Goal: Task Accomplishment & Management: Manage account settings

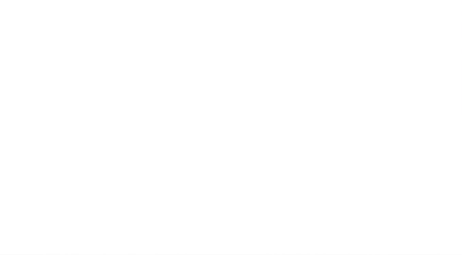
type input "[EMAIL_ADDRESS][DOMAIN_NAME]"
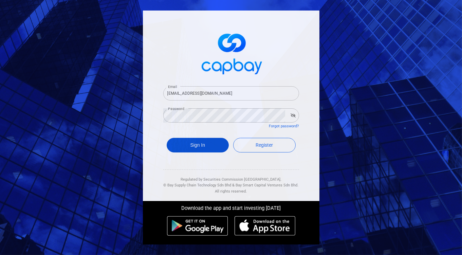
click at [211, 147] on button "Sign In" at bounding box center [198, 145] width 62 height 15
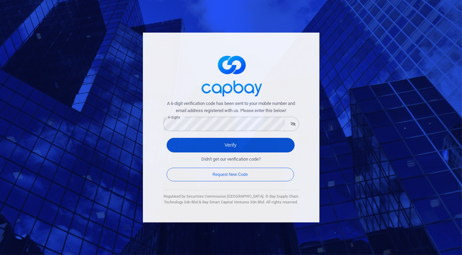
click at [233, 143] on button "Verify" at bounding box center [231, 145] width 128 height 15
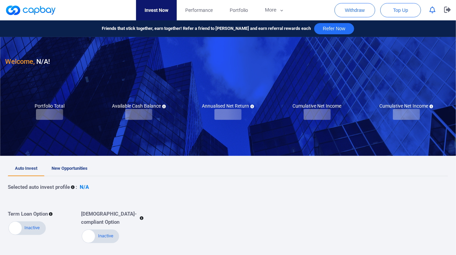
checkbox input "true"
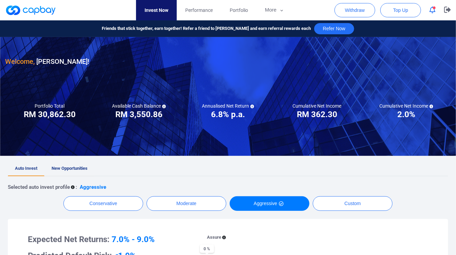
click at [71, 170] on link "New Opportunities" at bounding box center [69, 168] width 50 height 15
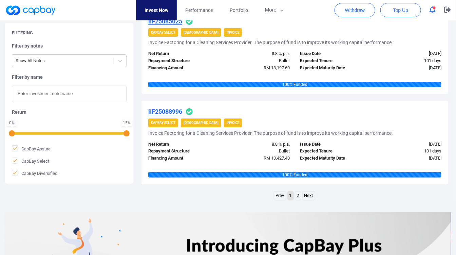
scroll to position [1056, 0]
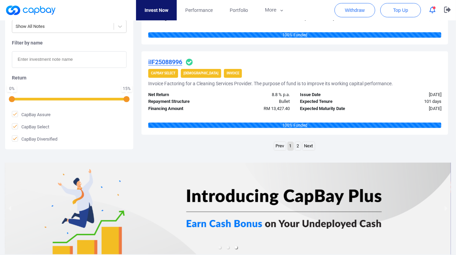
click at [301, 142] on ul "Prev 1 2 Next" at bounding box center [295, 146] width 42 height 11
click at [298, 142] on link "2" at bounding box center [298, 146] width 6 height 8
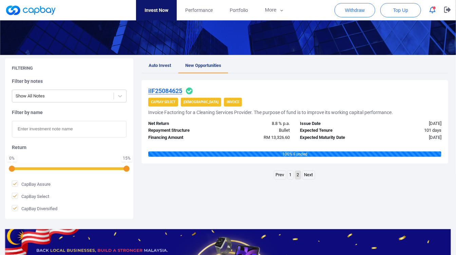
scroll to position [113, 0]
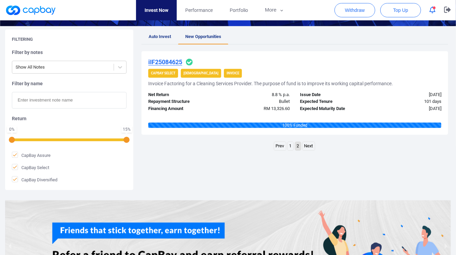
click at [292, 145] on link "1" at bounding box center [291, 146] width 6 height 8
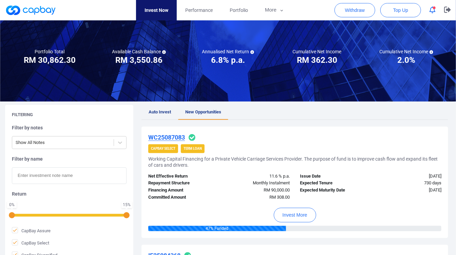
scroll to position [0, 0]
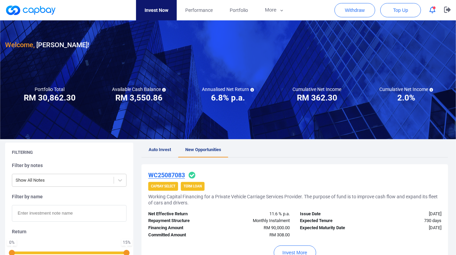
click at [433, 6] on button "button" at bounding box center [432, 10] width 13 height 11
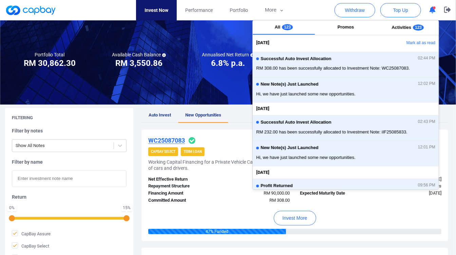
scroll to position [75, 0]
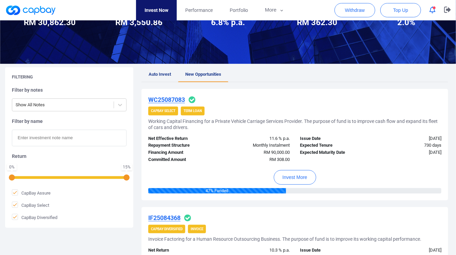
click at [213, 136] on div "Net Effective Return" at bounding box center [181, 138] width 76 height 7
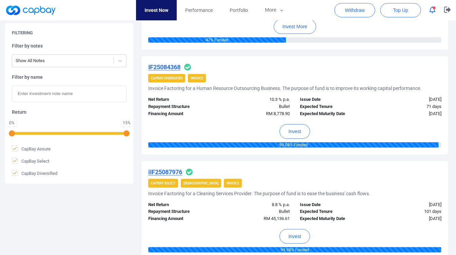
scroll to position [0, 0]
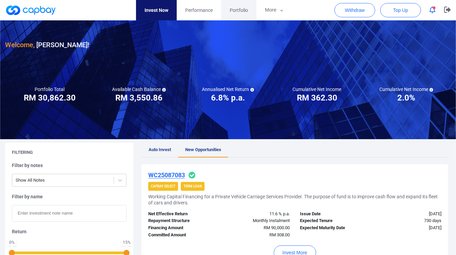
click at [244, 14] on span "Portfolio" at bounding box center [239, 9] width 18 height 7
